Goal: Task Accomplishment & Management: Manage account settings

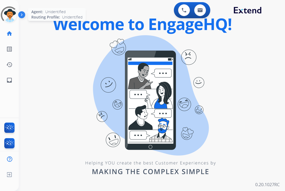
click at [15, 16] on div at bounding box center [9, 14] width 23 height 23
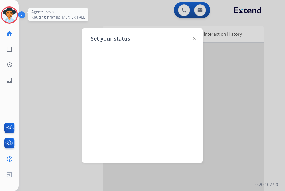
click at [195, 40] on img at bounding box center [195, 38] width 3 height 3
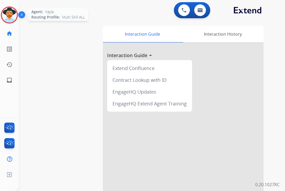
click at [8, 14] on img at bounding box center [9, 15] width 15 height 15
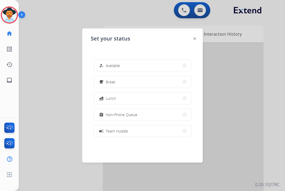
click at [127, 113] on span "Non-Phone Queue" at bounding box center [122, 115] width 32 height 6
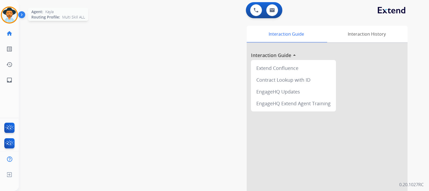
click at [8, 16] on img at bounding box center [9, 15] width 15 height 15
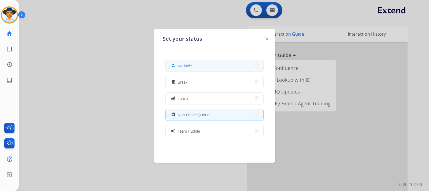
click at [213, 67] on button "how_to_reg Available" at bounding box center [215, 66] width 98 height 12
